Goal: Transaction & Acquisition: Purchase product/service

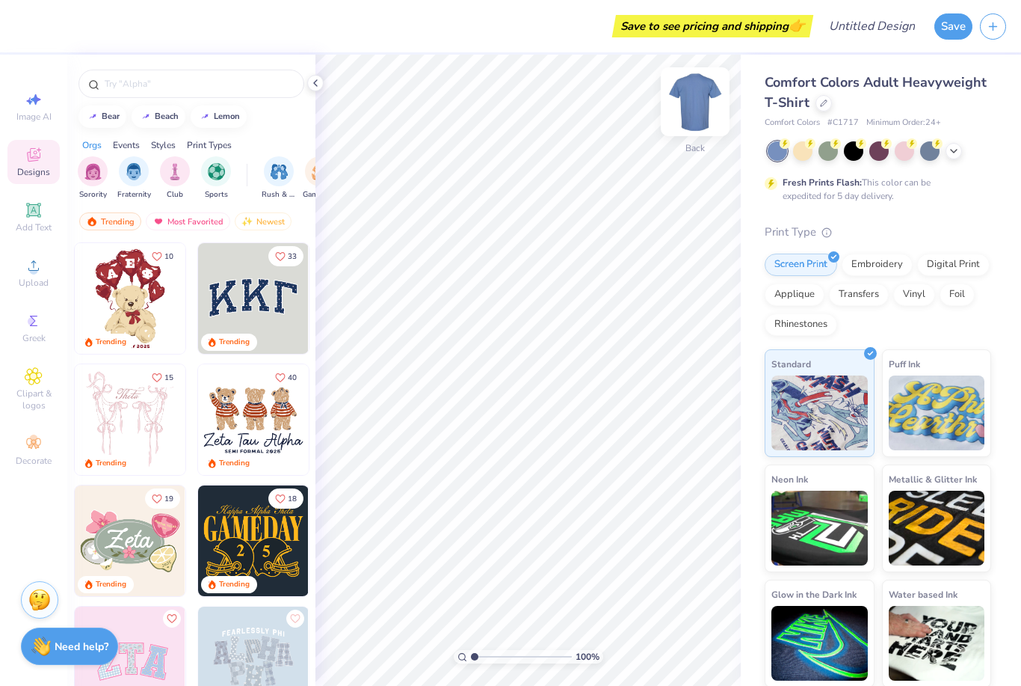
click at [692, 106] on img at bounding box center [695, 102] width 60 height 60
click at [824, 102] on icon at bounding box center [824, 102] width 6 height 6
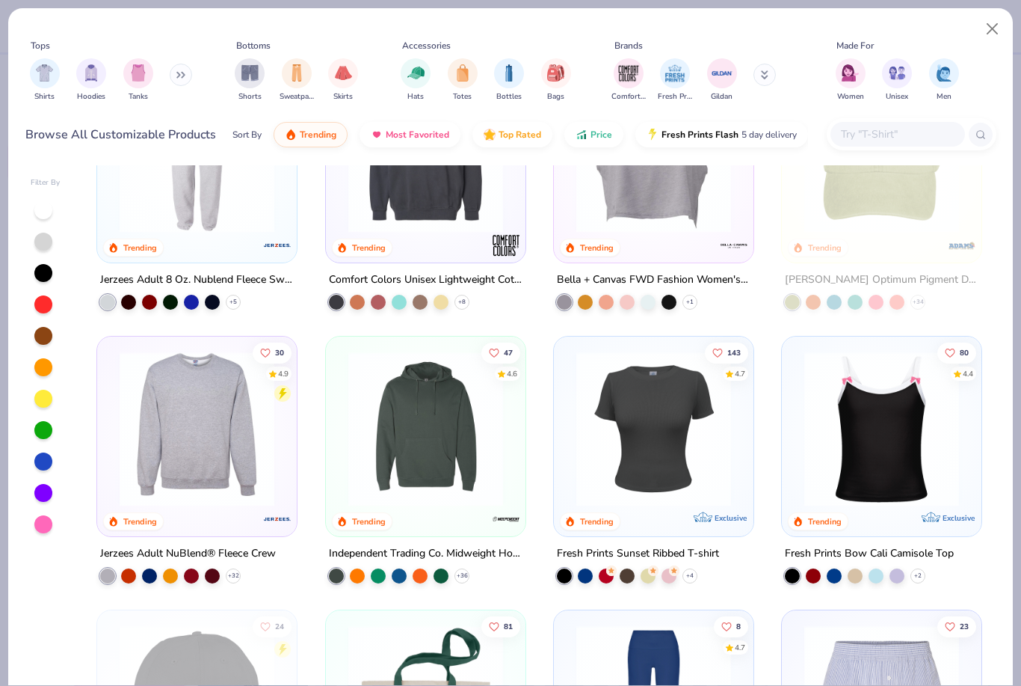
scroll to position [3284, 0]
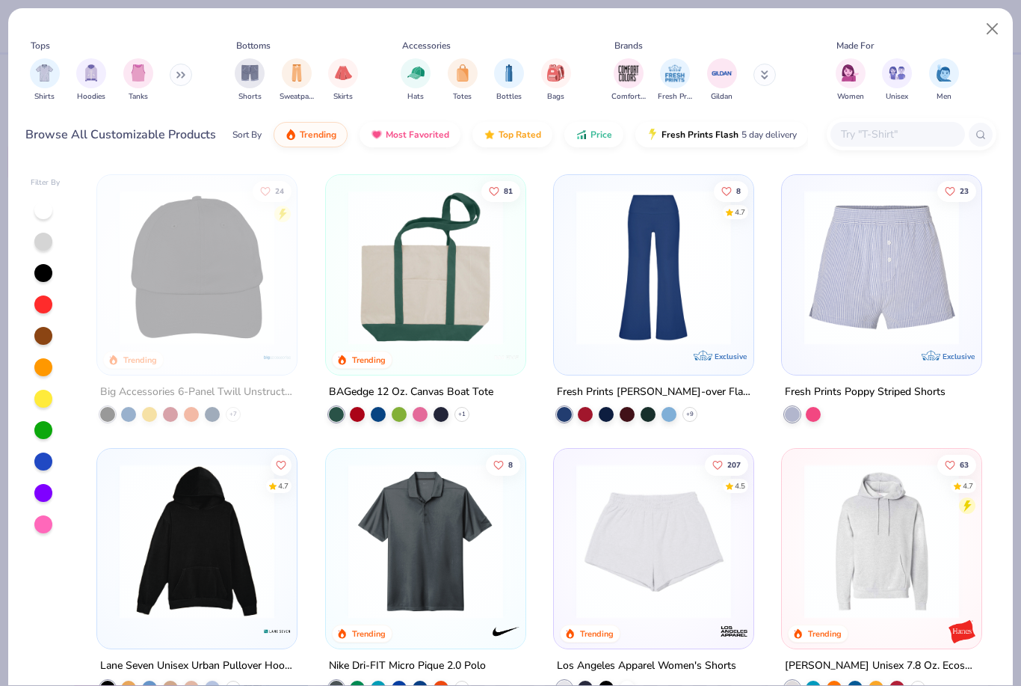
click at [657, 273] on img at bounding box center [654, 267] width 170 height 155
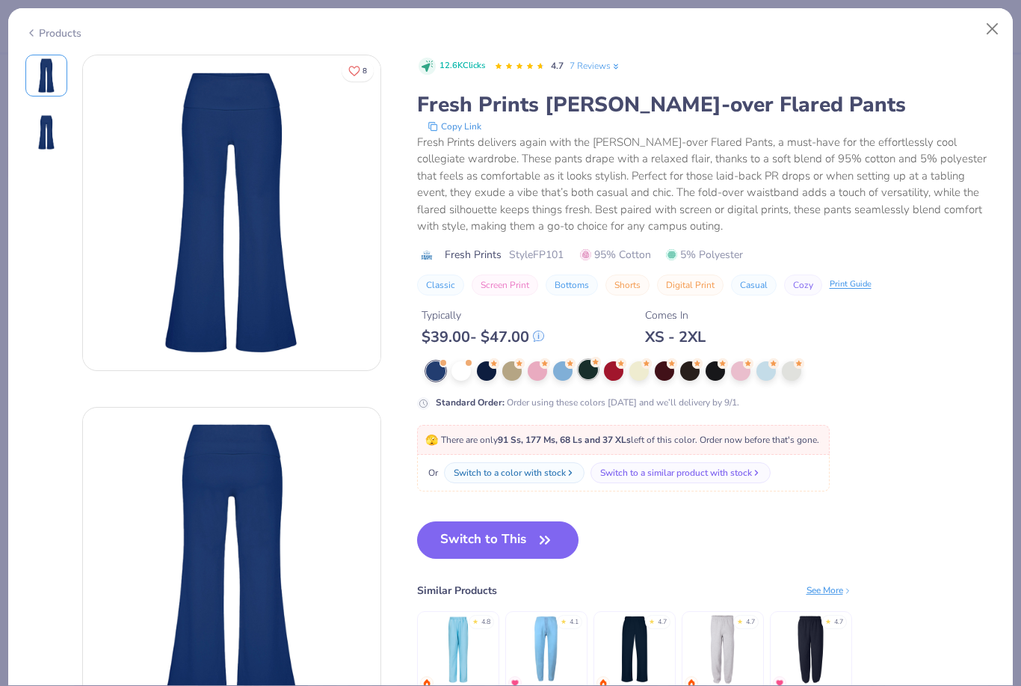
click at [585, 368] on div at bounding box center [588, 369] width 19 height 19
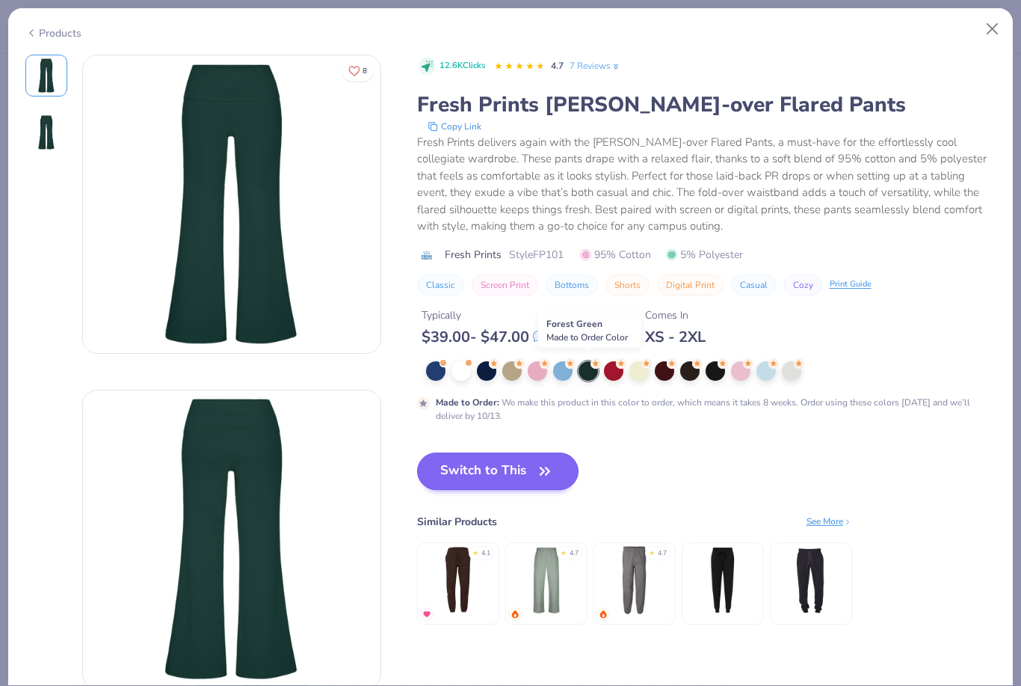
click at [521, 466] on button "Switch to This" at bounding box center [498, 470] width 162 height 37
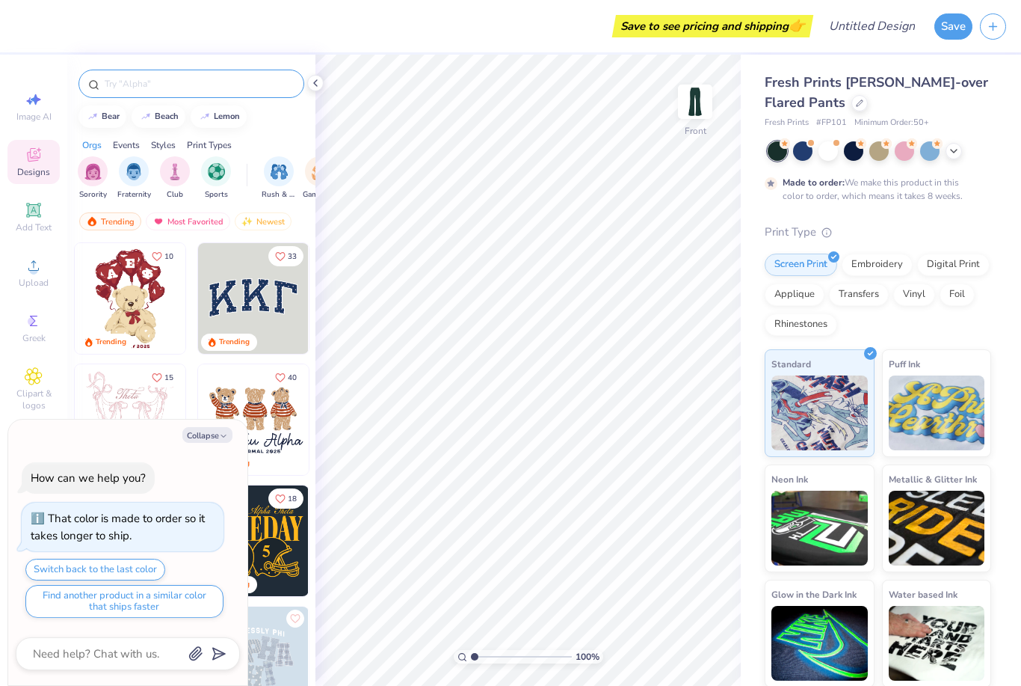
click at [221, 86] on input "text" at bounding box center [198, 83] width 191 height 15
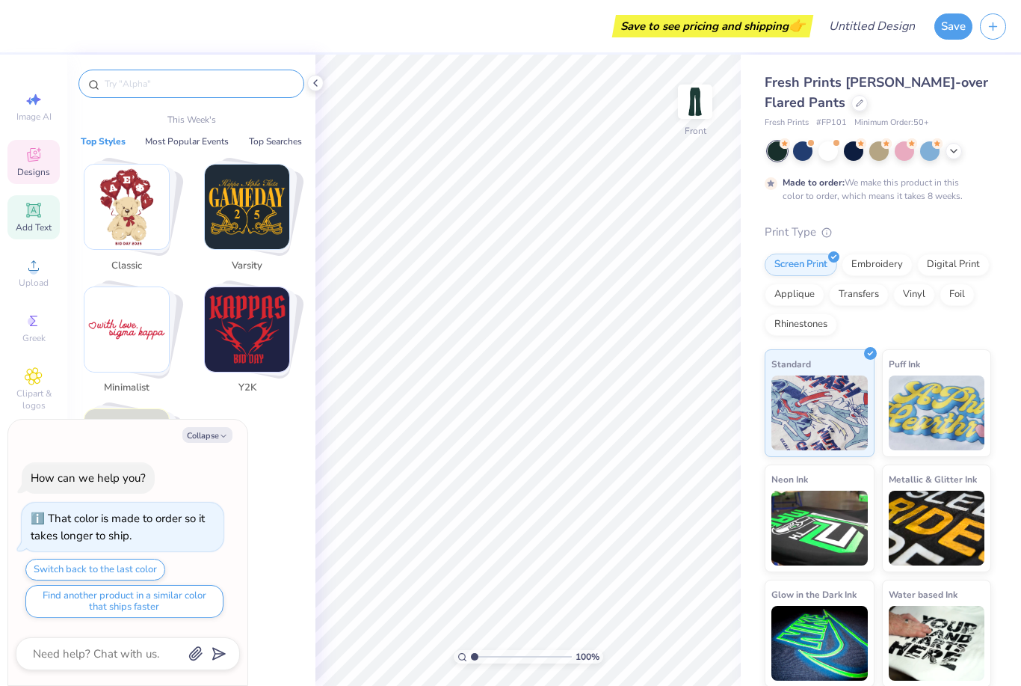
click at [34, 223] on div "Add Text" at bounding box center [33, 217] width 52 height 44
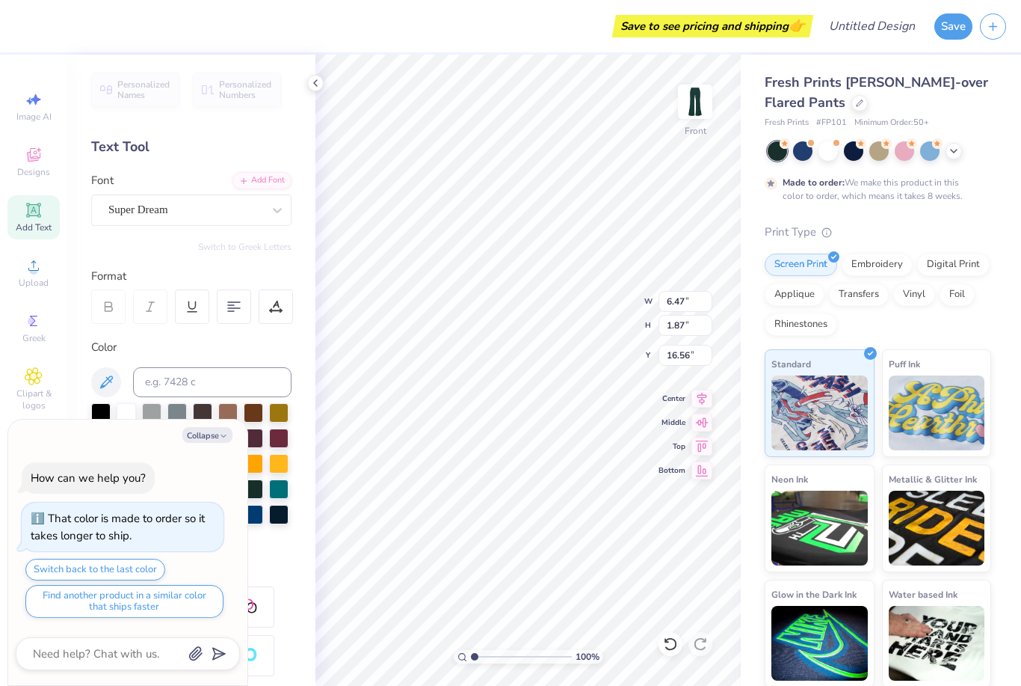
type textarea "x"
type textarea "AEPHAT"
type textarea "x"
type input "11.51"
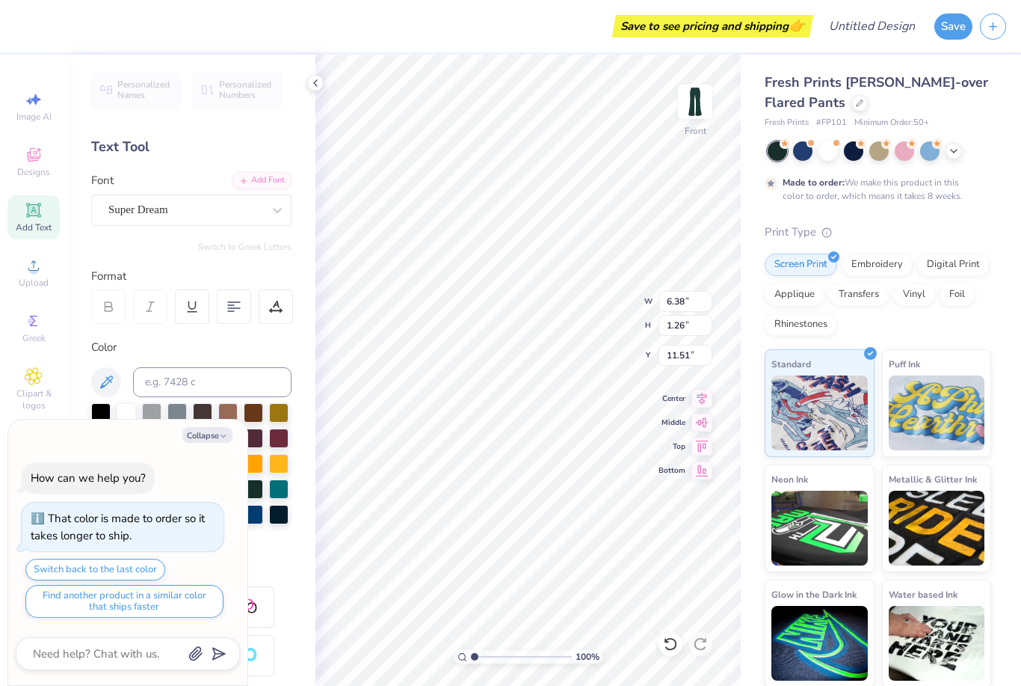
type textarea "x"
type input "4.62"
type input "0.91"
type textarea "x"
type input "1.79"
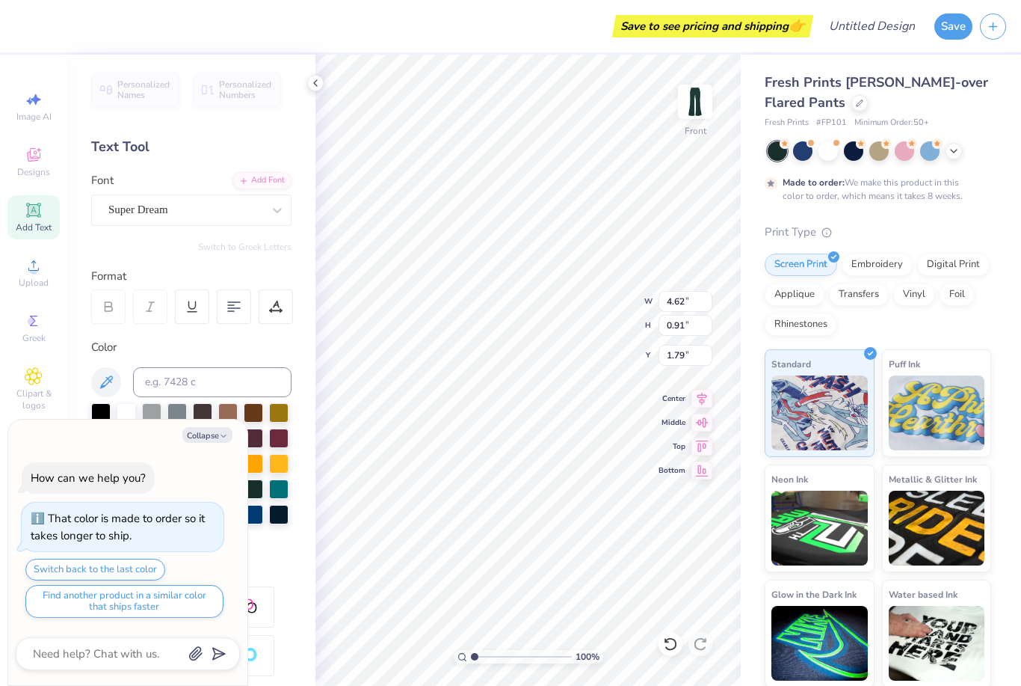
type textarea "x"
